Goal: Use online tool/utility: Utilize a website feature to perform a specific function

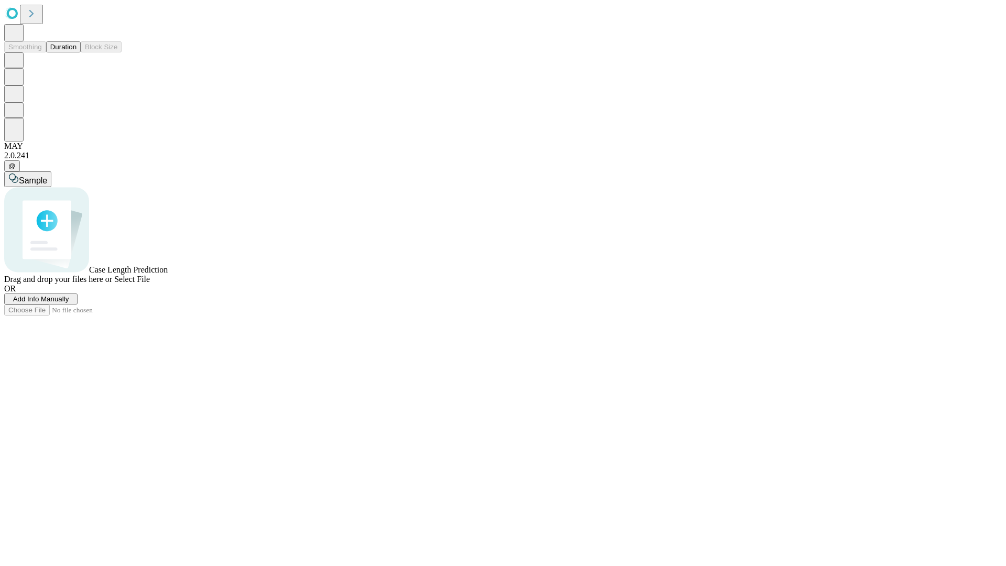
click at [76, 52] on button "Duration" at bounding box center [63, 46] width 35 height 11
click at [69, 303] on span "Add Info Manually" at bounding box center [41, 299] width 56 height 8
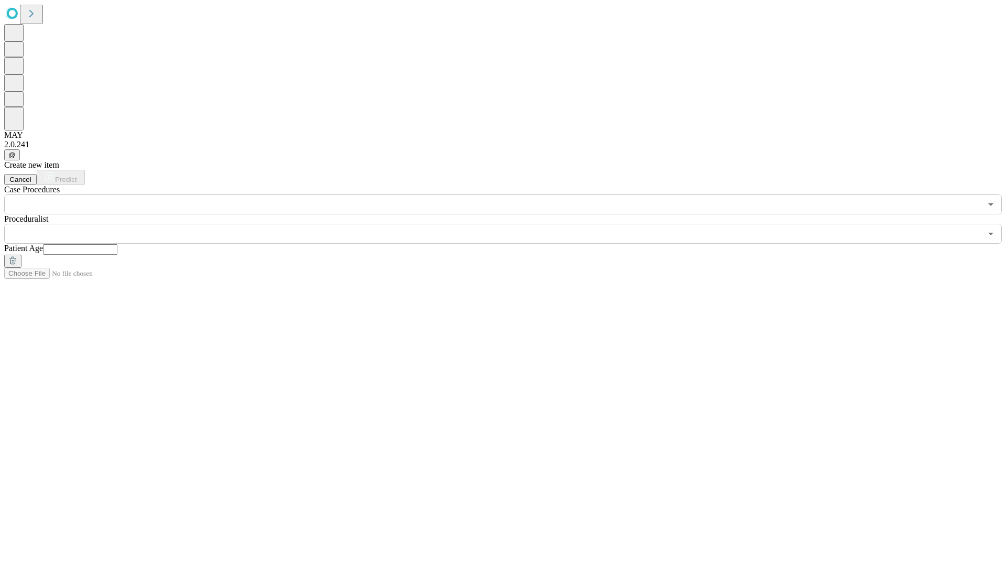
click at [117, 244] on input "text" at bounding box center [80, 249] width 74 height 10
type input "*"
click at [510, 224] on input "text" at bounding box center [492, 234] width 977 height 20
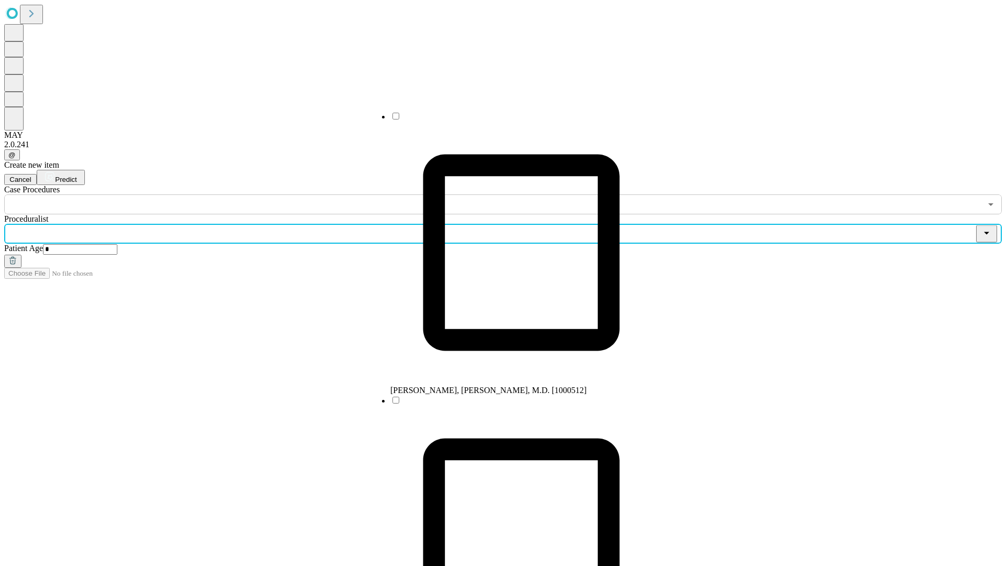
click at [511, 120] on li "[PERSON_NAME], [PERSON_NAME], M.D. [1000512]" at bounding box center [521, 253] width 262 height 284
click at [220, 194] on input "text" at bounding box center [492, 204] width 977 height 20
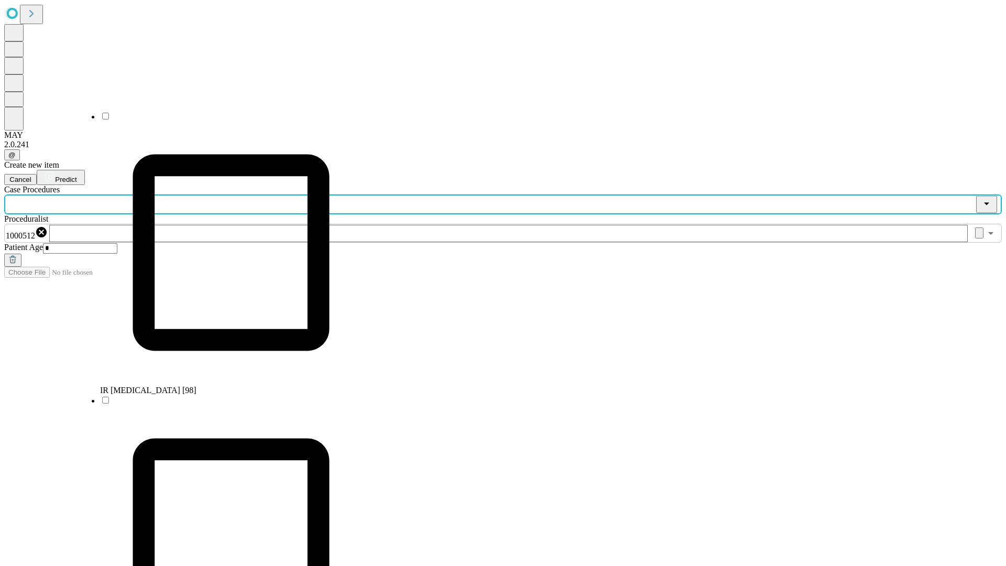
click at [220, 120] on li "IR [MEDICAL_DATA] [98]" at bounding box center [231, 253] width 262 height 284
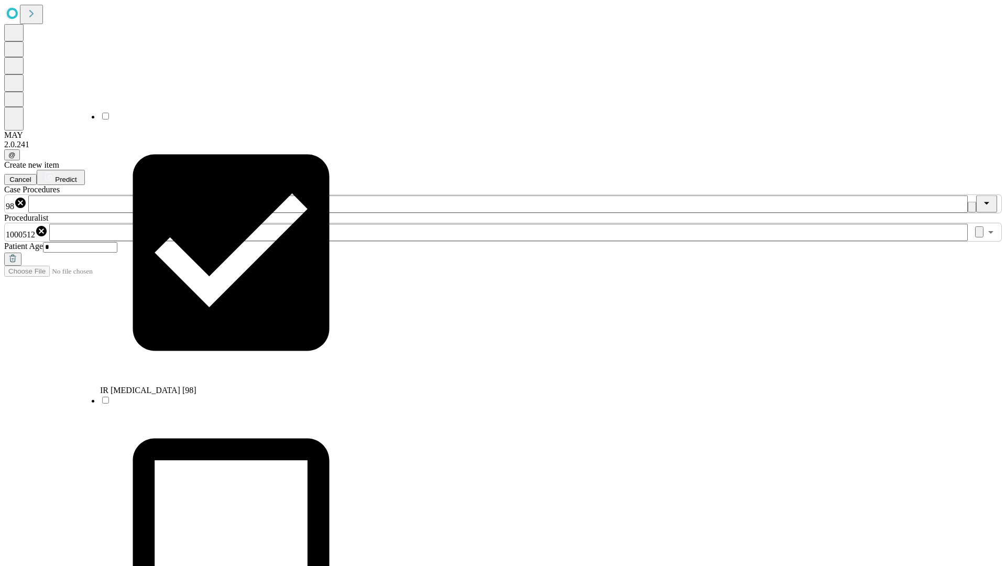
click at [76, 175] on span "Predict" at bounding box center [65, 179] width 21 height 8
